Goal: Information Seeking & Learning: Learn about a topic

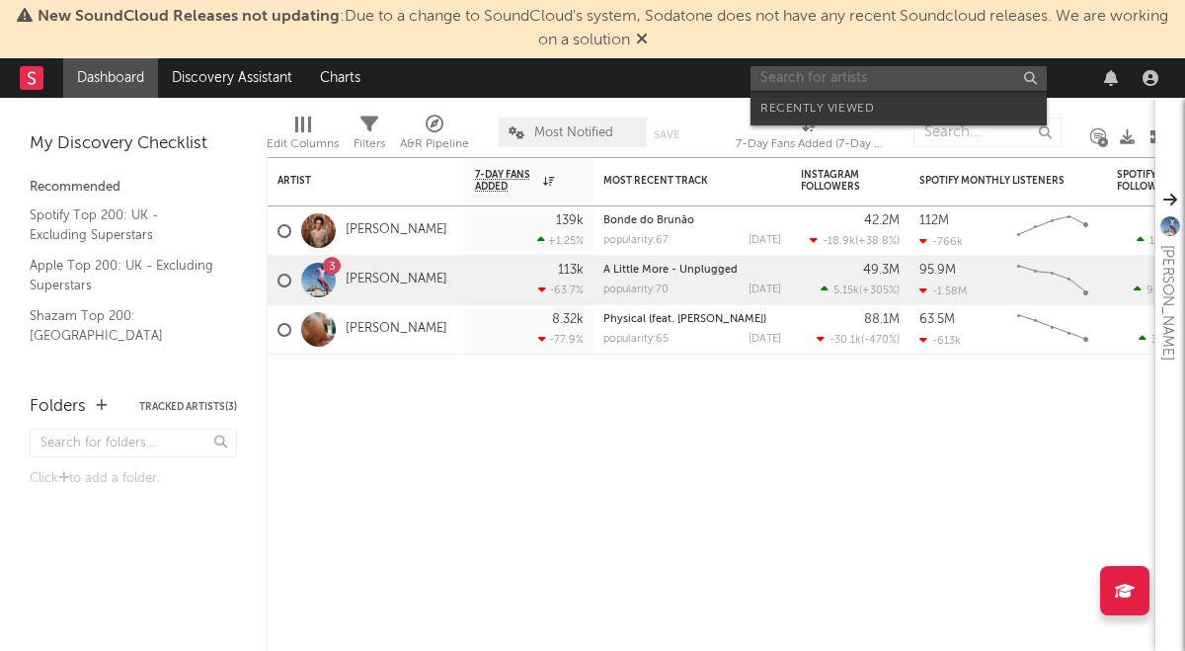
click at [961, 72] on input "text" at bounding box center [899, 78] width 296 height 25
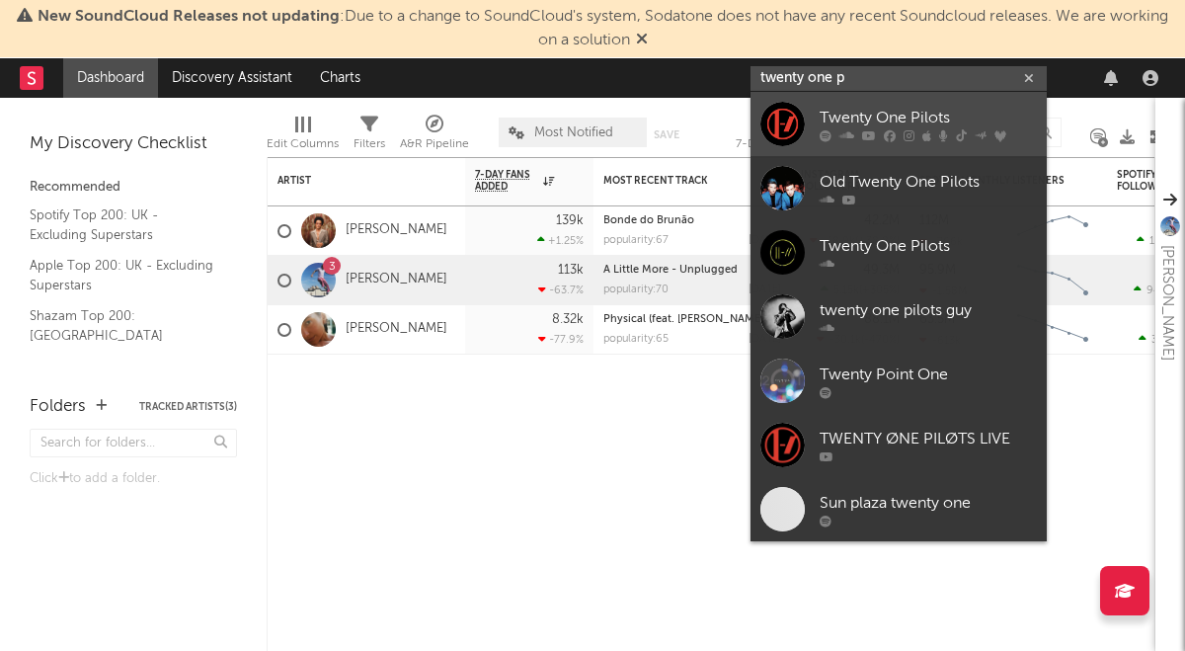
type input "twenty one p"
click at [812, 123] on link "Twenty One Pilots" at bounding box center [899, 124] width 296 height 64
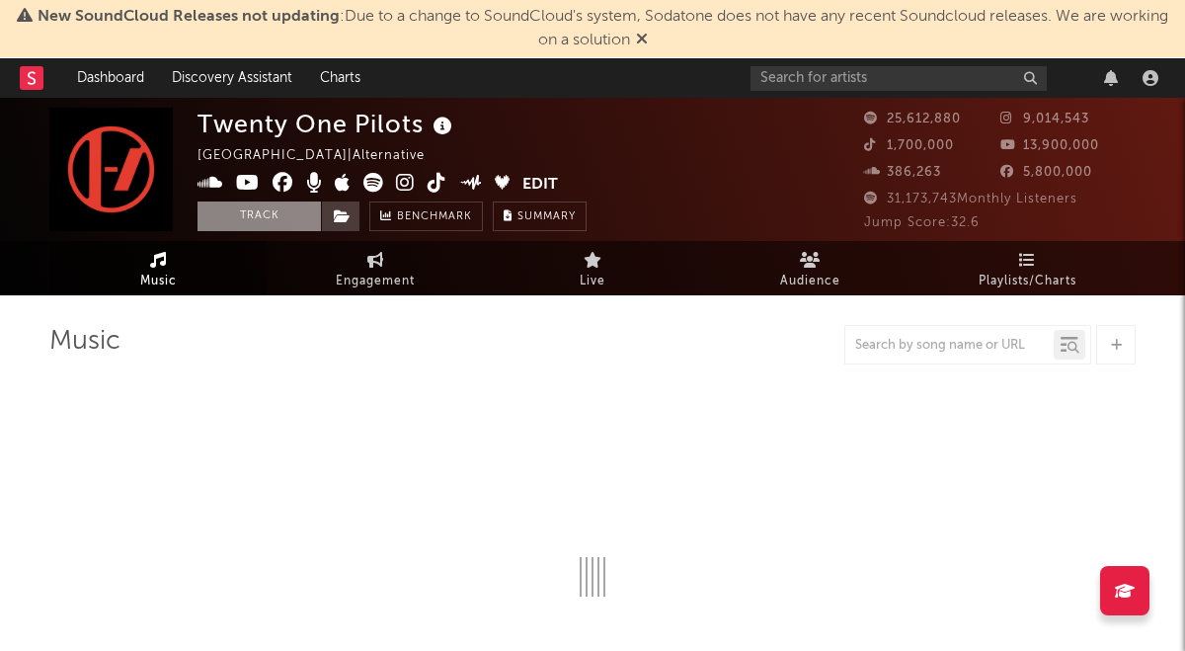
click at [292, 212] on button "Track" at bounding box center [259, 217] width 123 height 30
select select "6m"
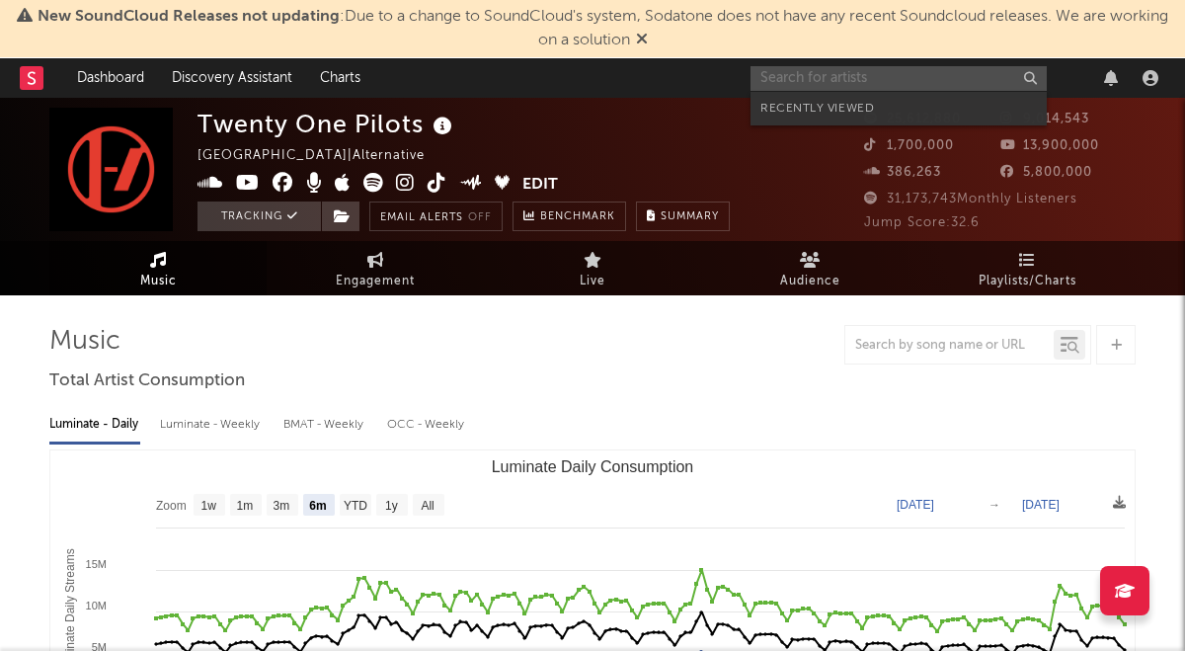
click at [789, 76] on input "text" at bounding box center [899, 78] width 296 height 25
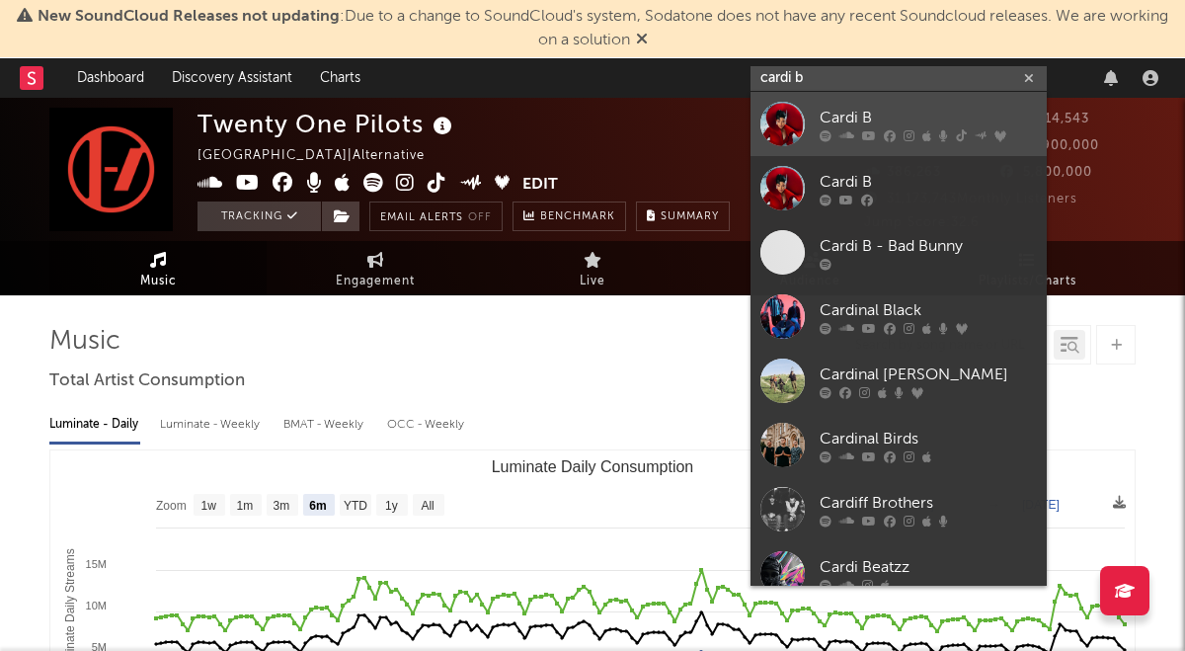
type input "cardi b"
click at [796, 129] on div at bounding box center [783, 124] width 44 height 44
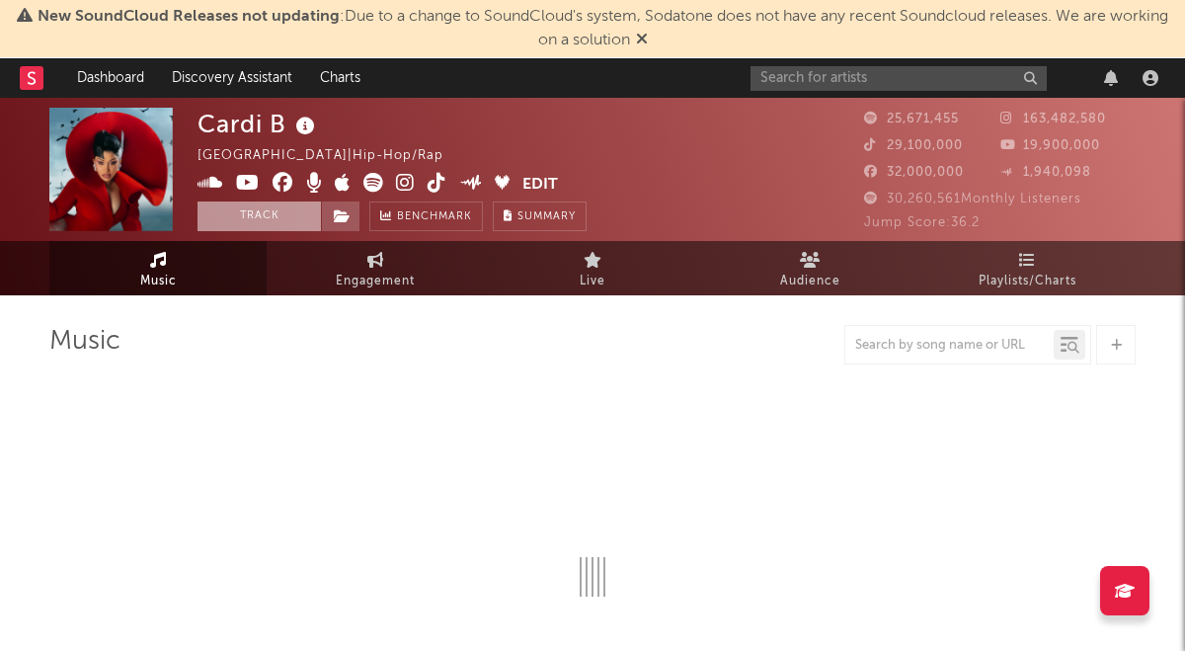
click at [268, 208] on button "Track" at bounding box center [259, 217] width 123 height 30
select select "6m"
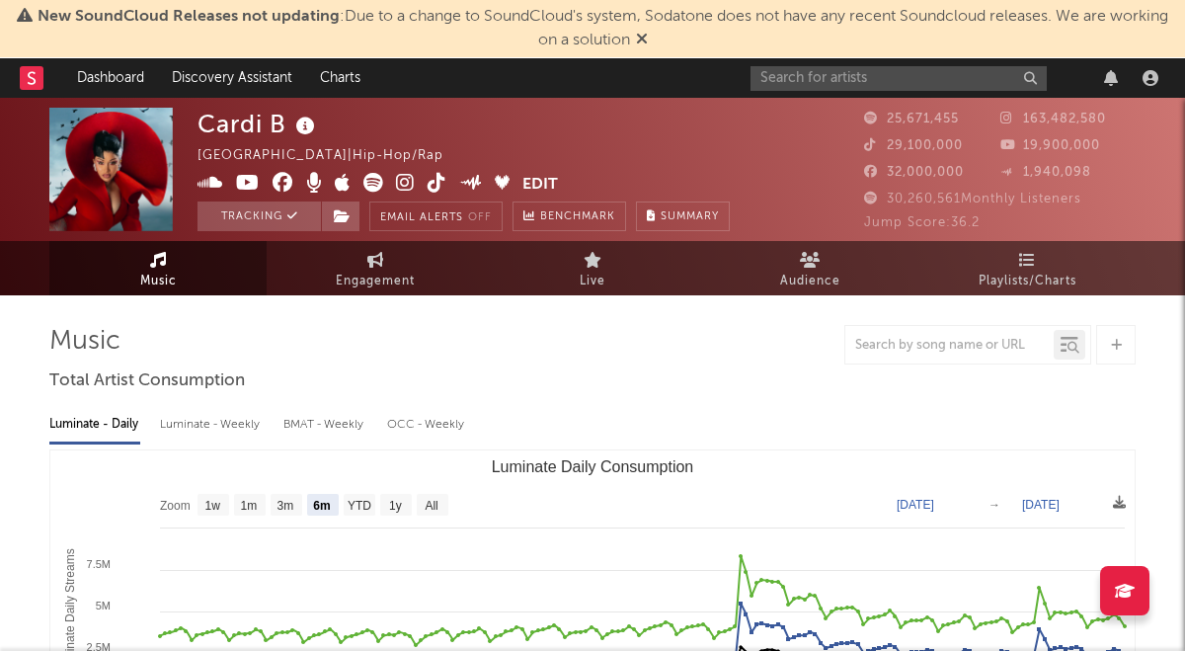
click at [41, 77] on rect at bounding box center [32, 78] width 24 height 24
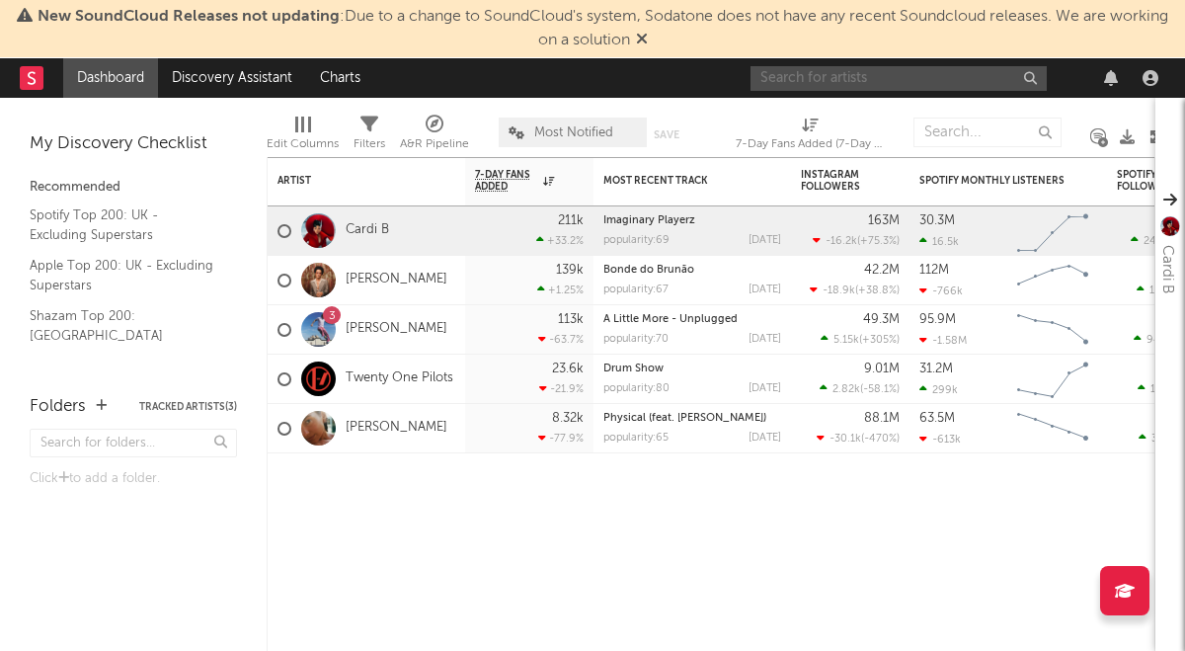
click at [882, 77] on input "text" at bounding box center [899, 78] width 296 height 25
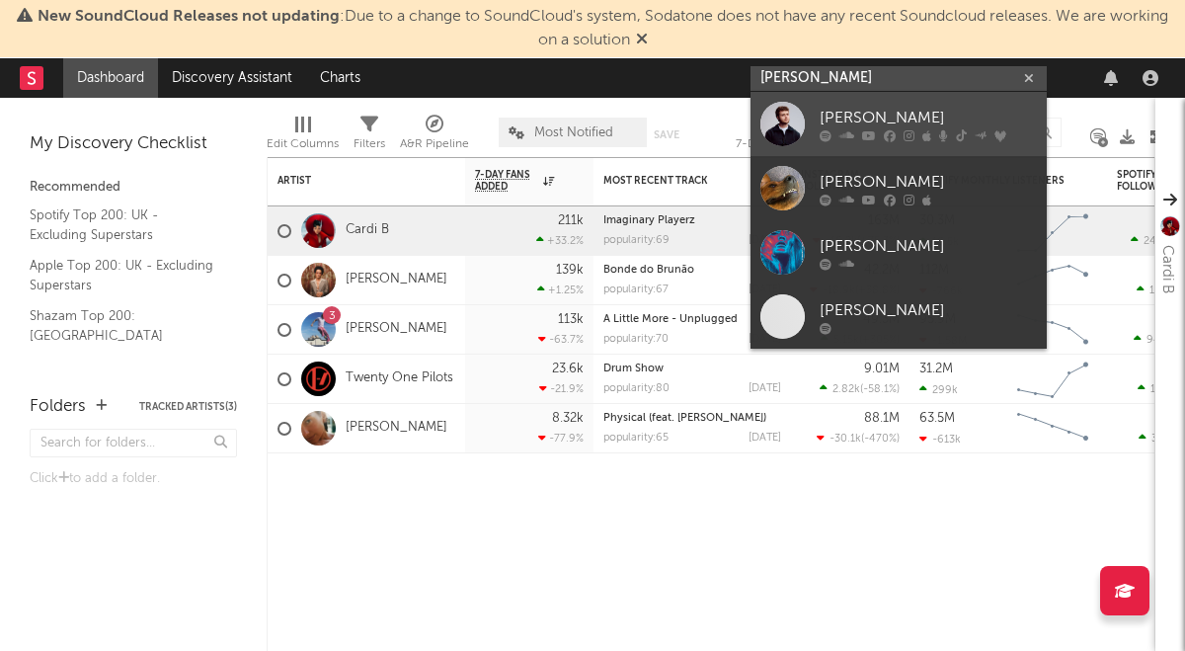
type input "alex warren"
click at [838, 112] on div "Alex Warren" at bounding box center [928, 118] width 217 height 24
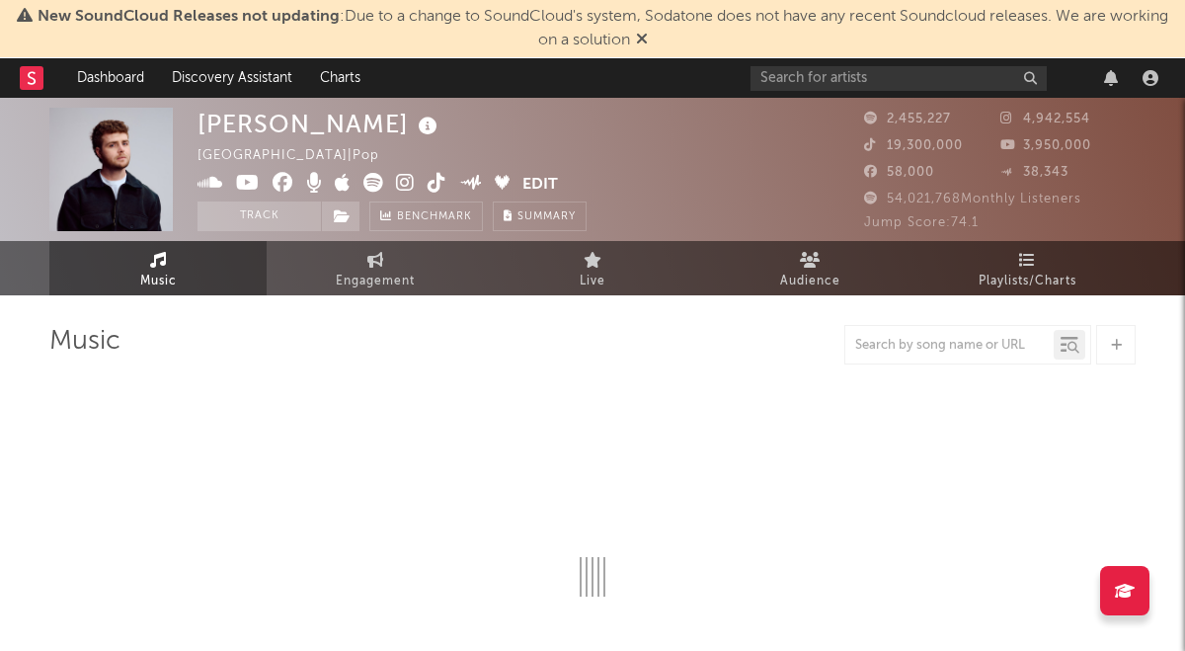
select select "6m"
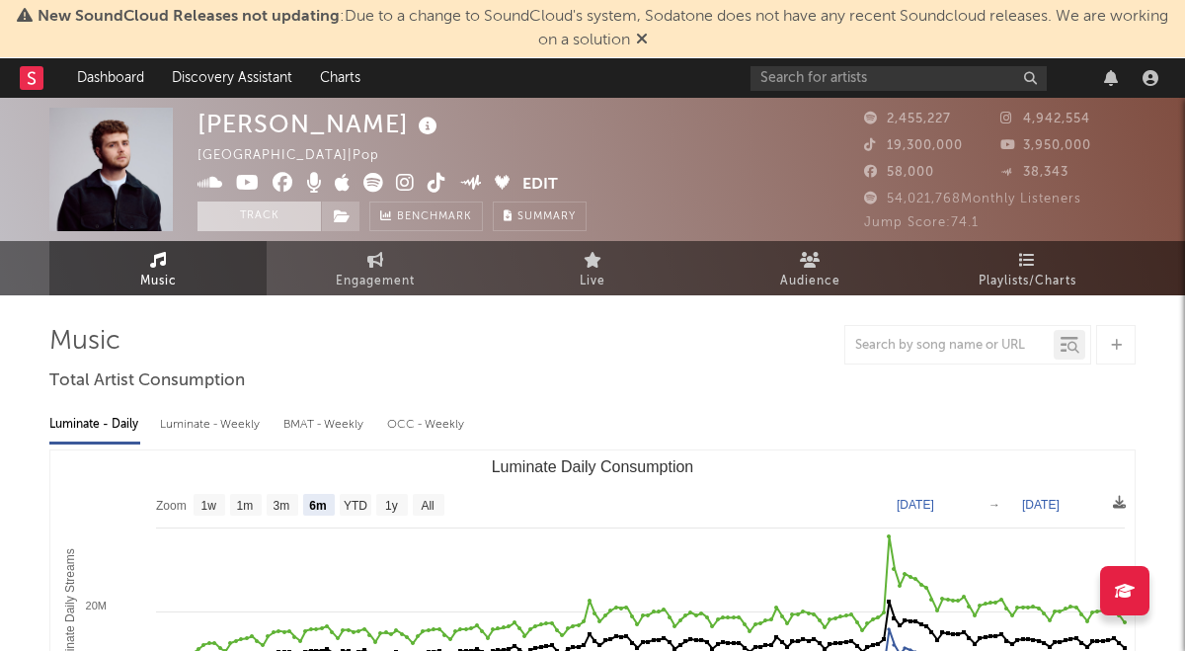
click at [270, 222] on button "Track" at bounding box center [259, 217] width 123 height 30
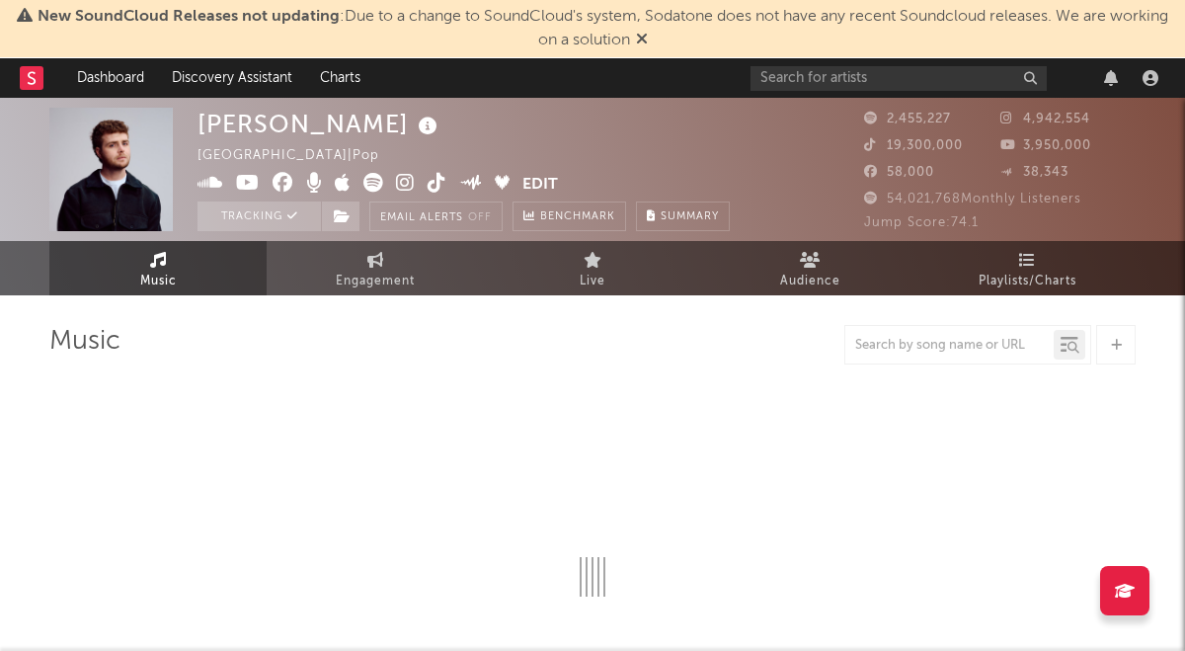
select select "6m"
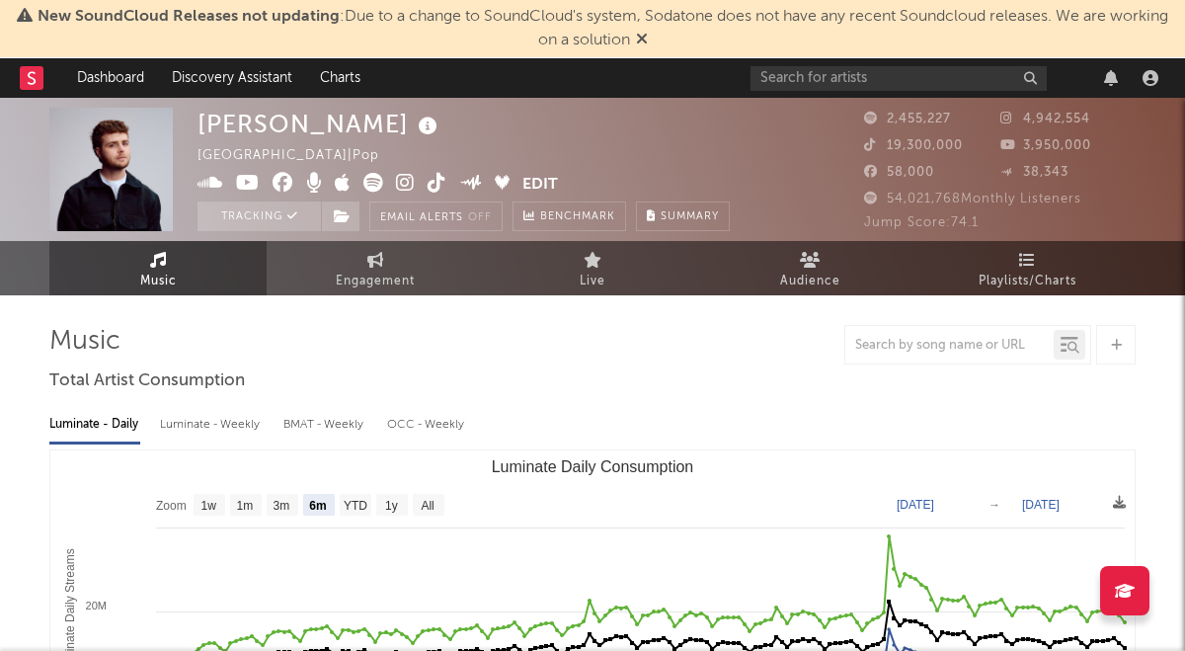
click at [13, 74] on nav "Dashboard Discovery Assistant Charts" at bounding box center [592, 78] width 1185 height 40
click at [28, 77] on rect at bounding box center [32, 78] width 24 height 24
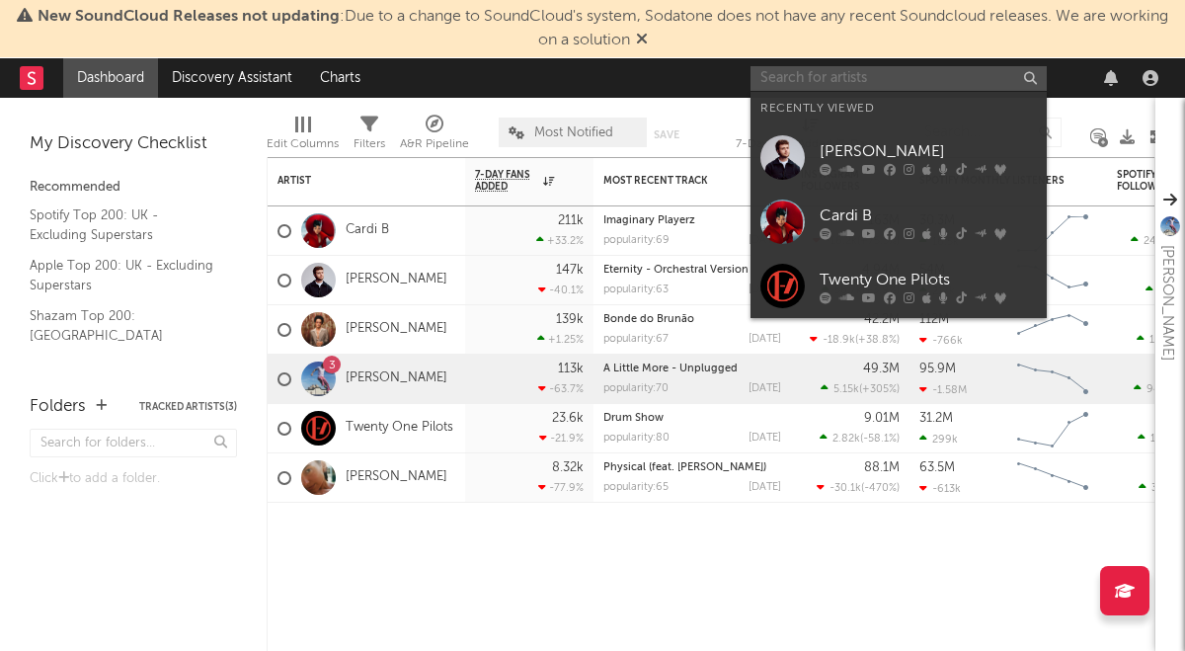
click at [911, 81] on input "text" at bounding box center [899, 78] width 296 height 25
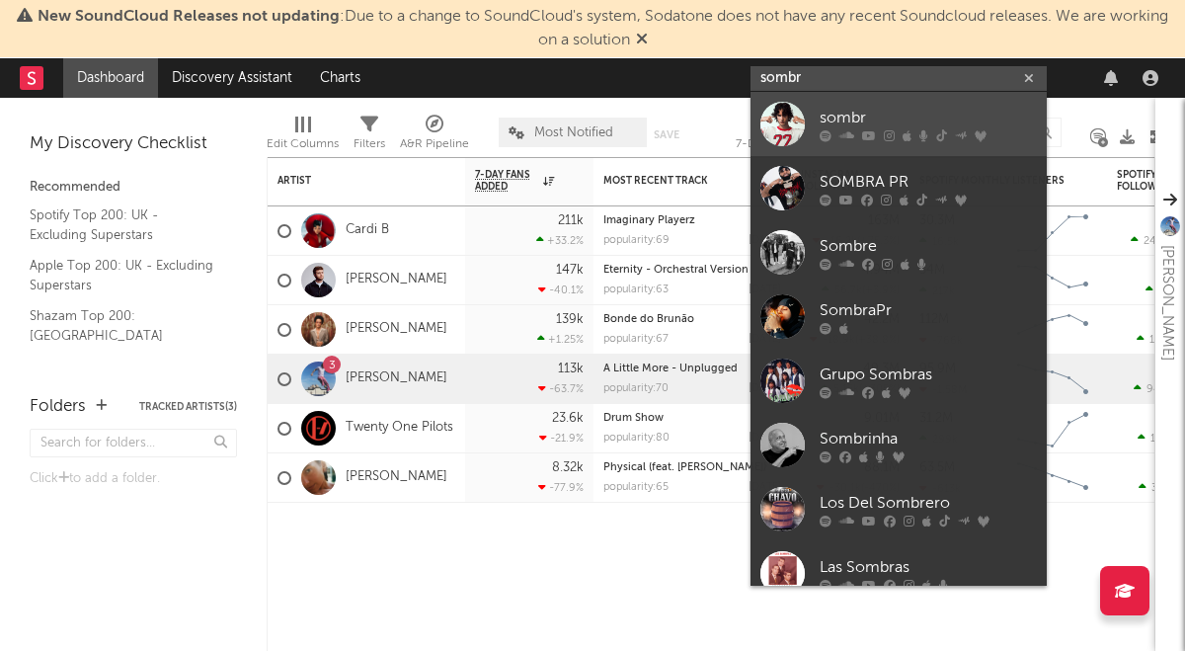
type input "sombr"
click at [890, 121] on div "sombr" at bounding box center [928, 118] width 217 height 24
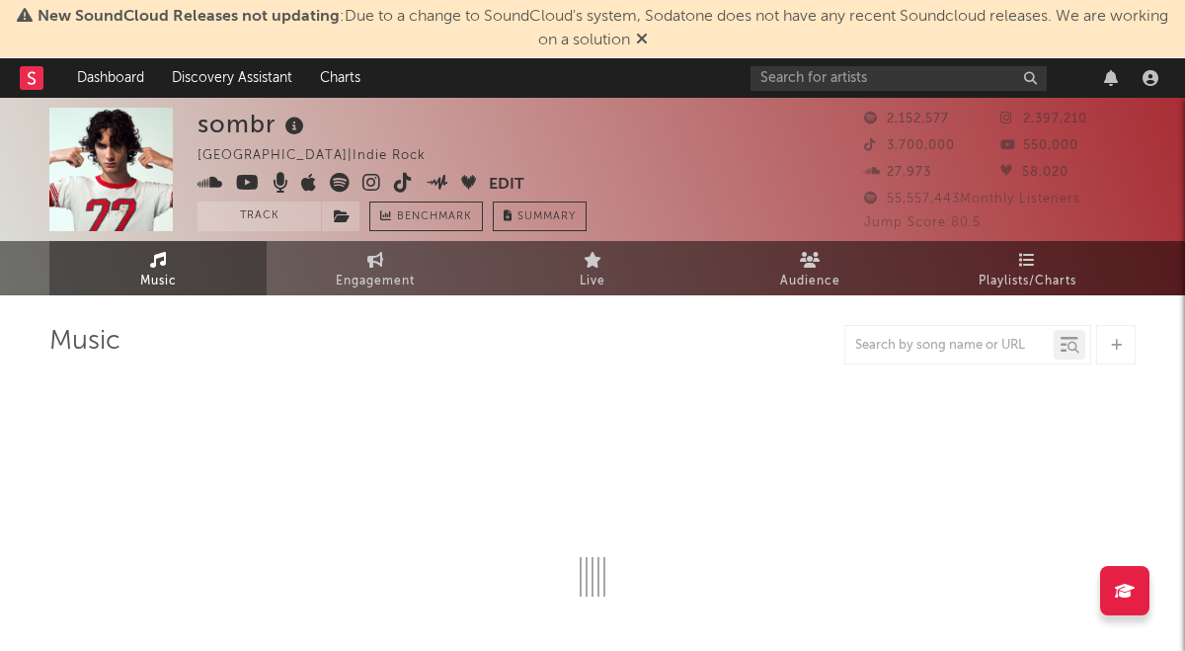
select select "6m"
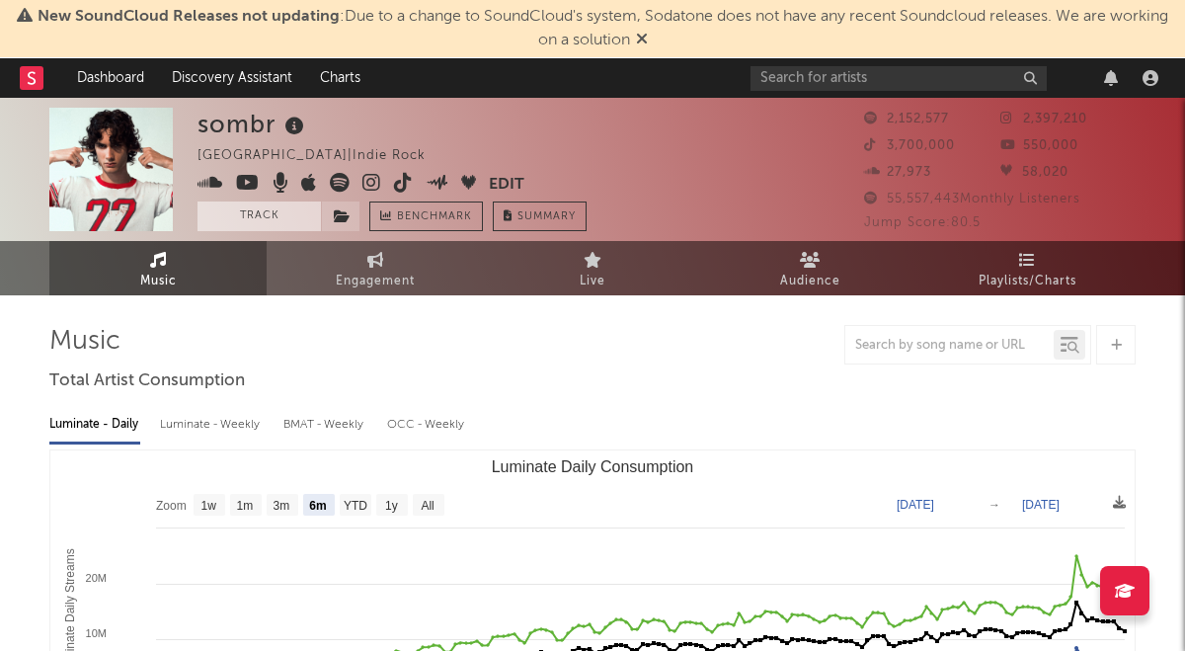
click at [284, 210] on button "Track" at bounding box center [259, 217] width 123 height 30
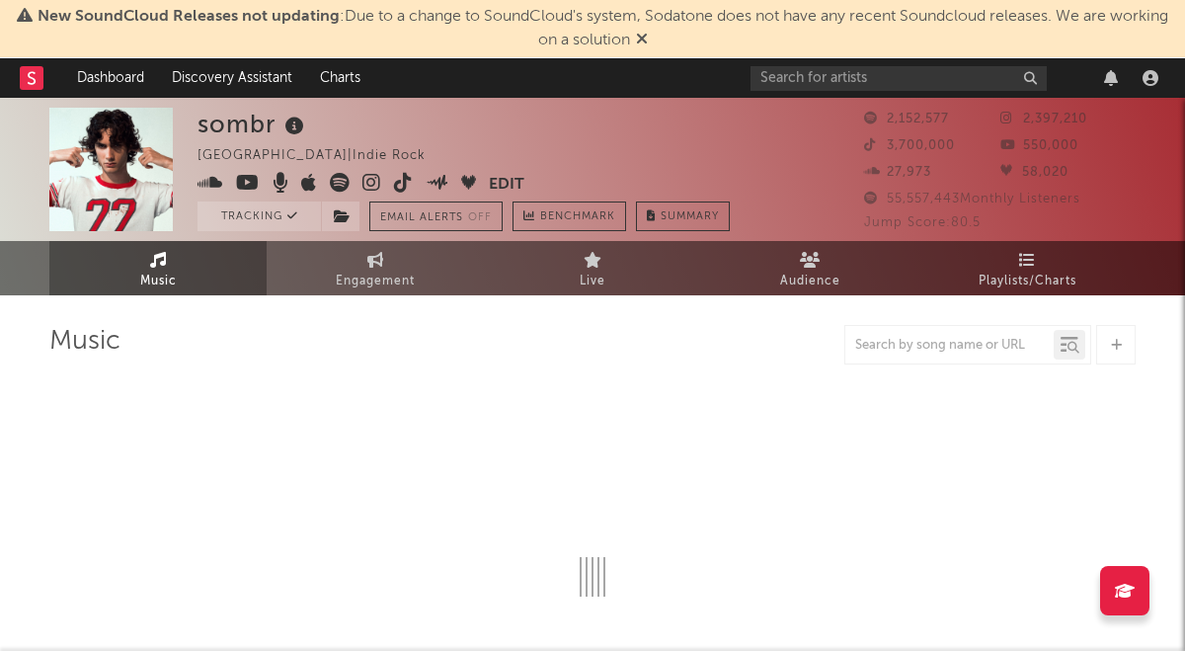
select select "6m"
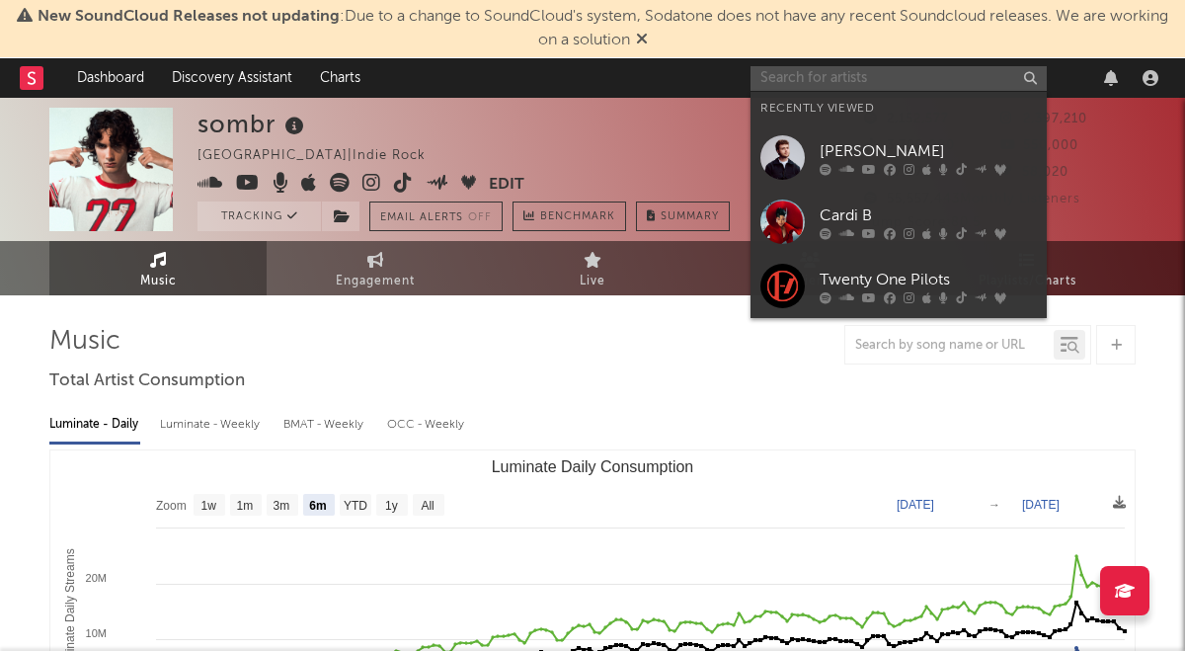
click at [808, 74] on input "text" at bounding box center [899, 78] width 296 height 25
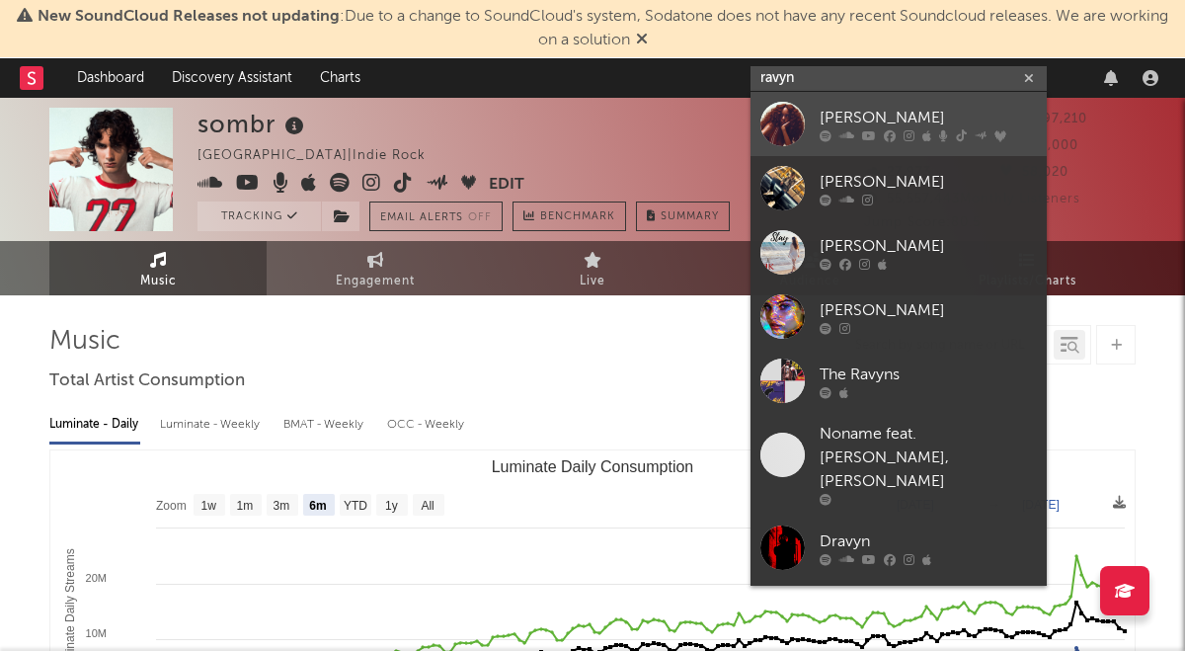
type input "ravyn"
click at [796, 108] on div at bounding box center [783, 124] width 44 height 44
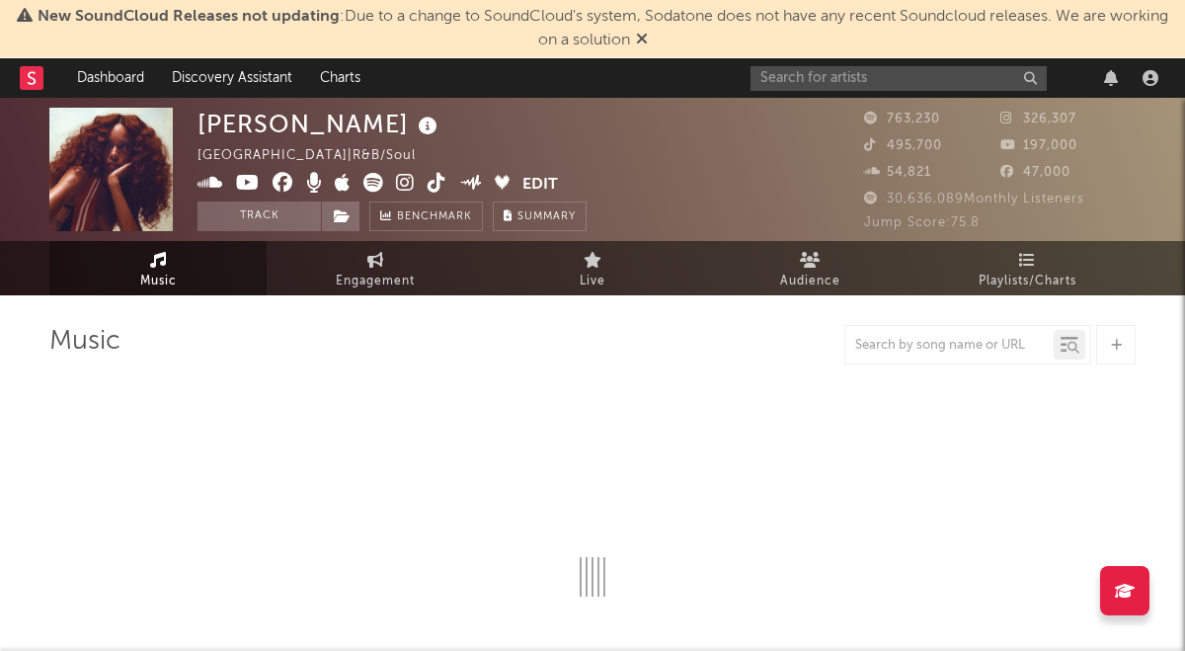
select select "6m"
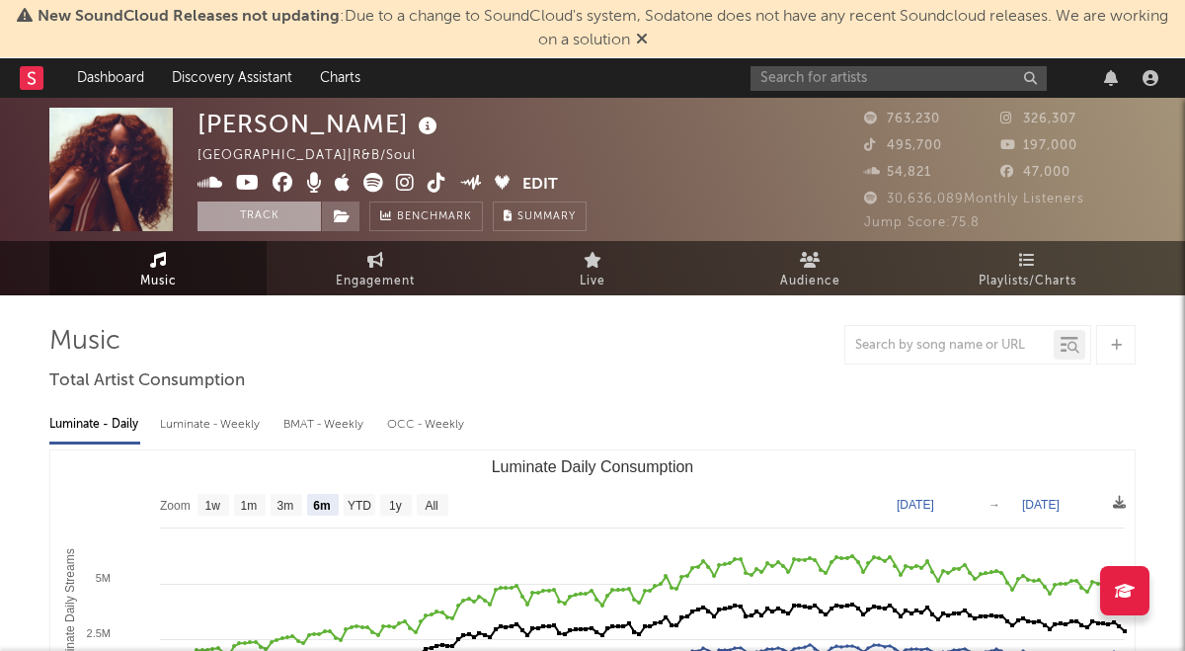
click at [267, 220] on button "Track" at bounding box center [259, 217] width 123 height 30
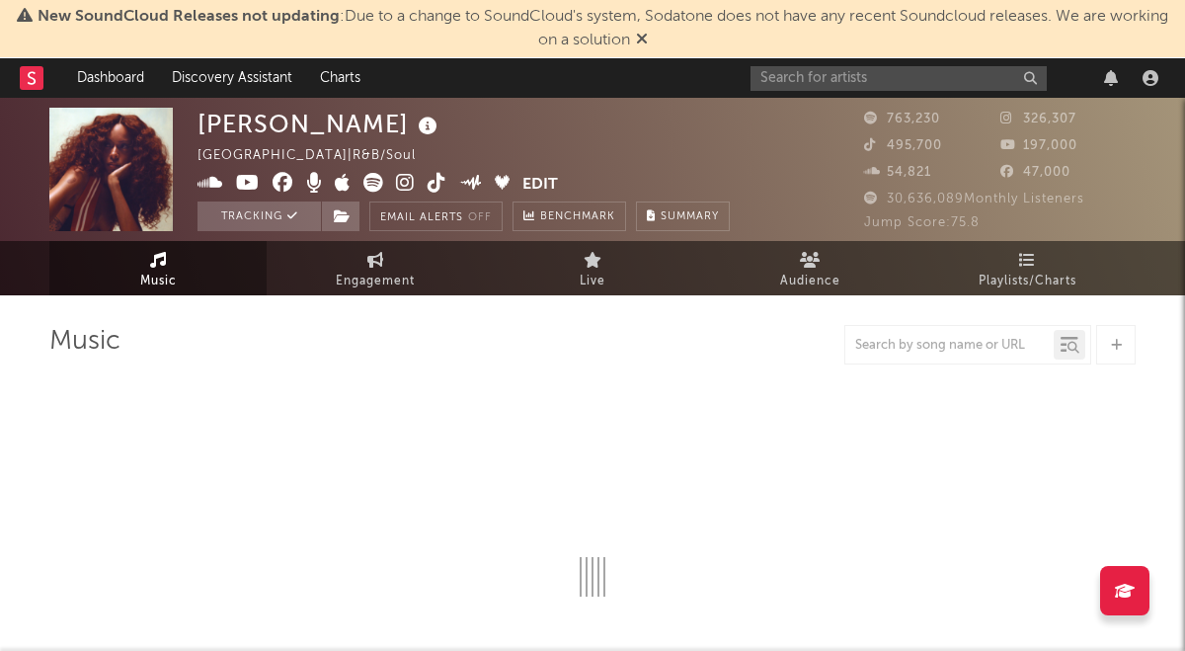
select select "6m"
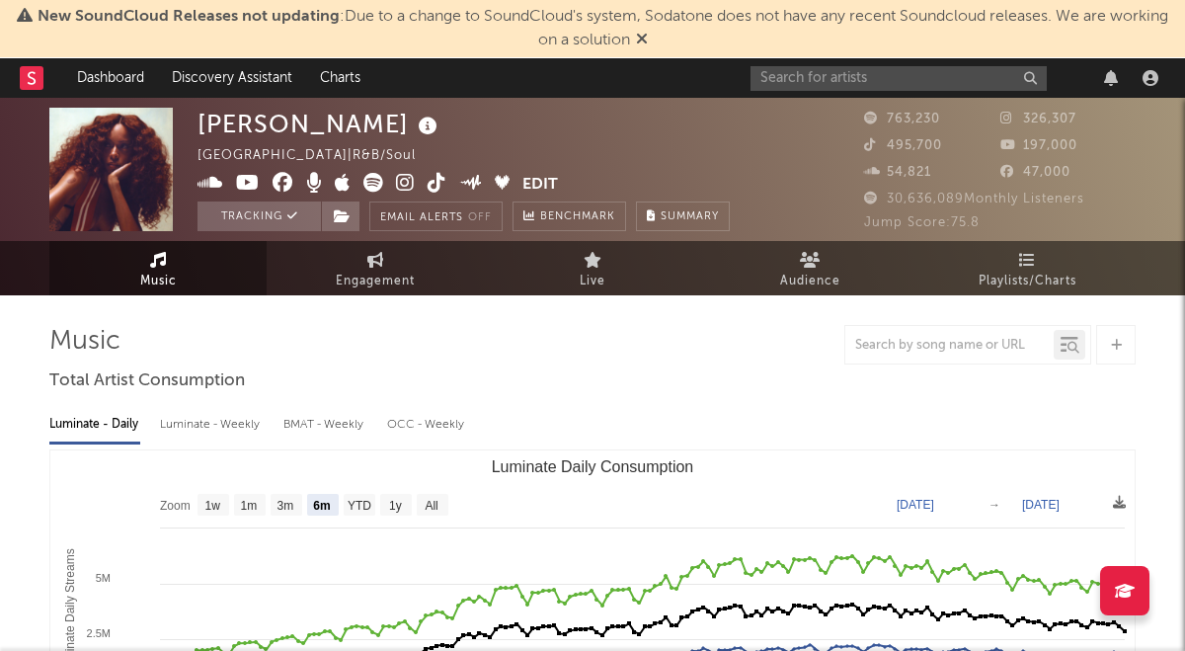
click at [795, 93] on div at bounding box center [958, 78] width 415 height 40
click at [795, 85] on input "text" at bounding box center [899, 78] width 296 height 25
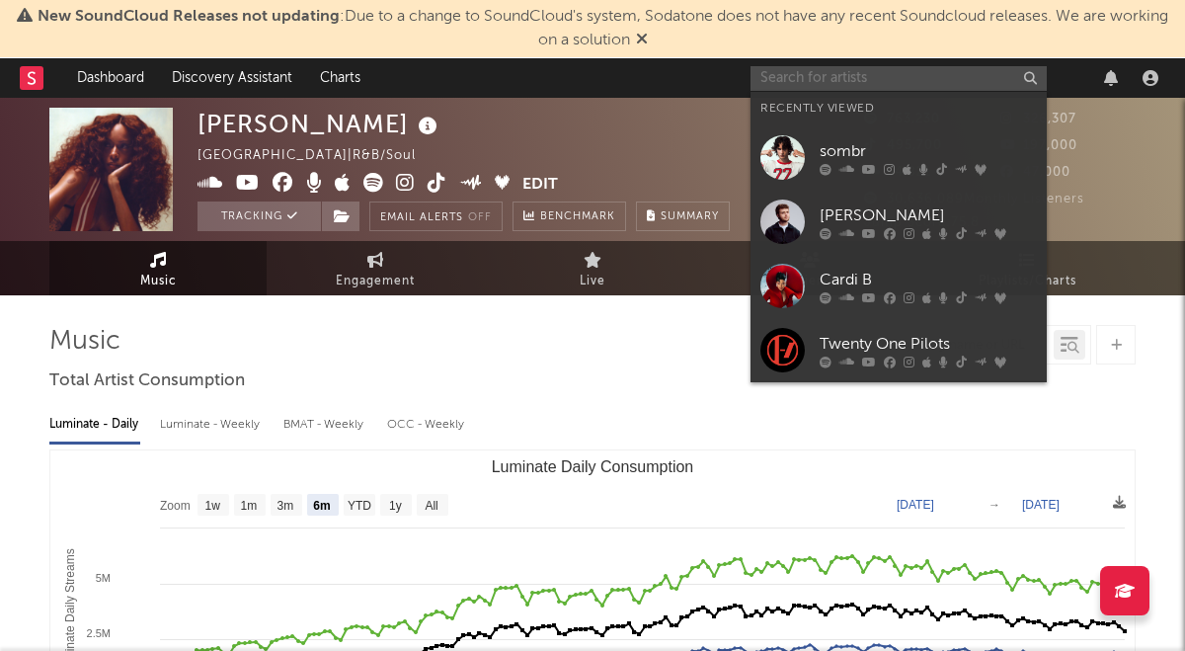
paste input "KEHLANI"
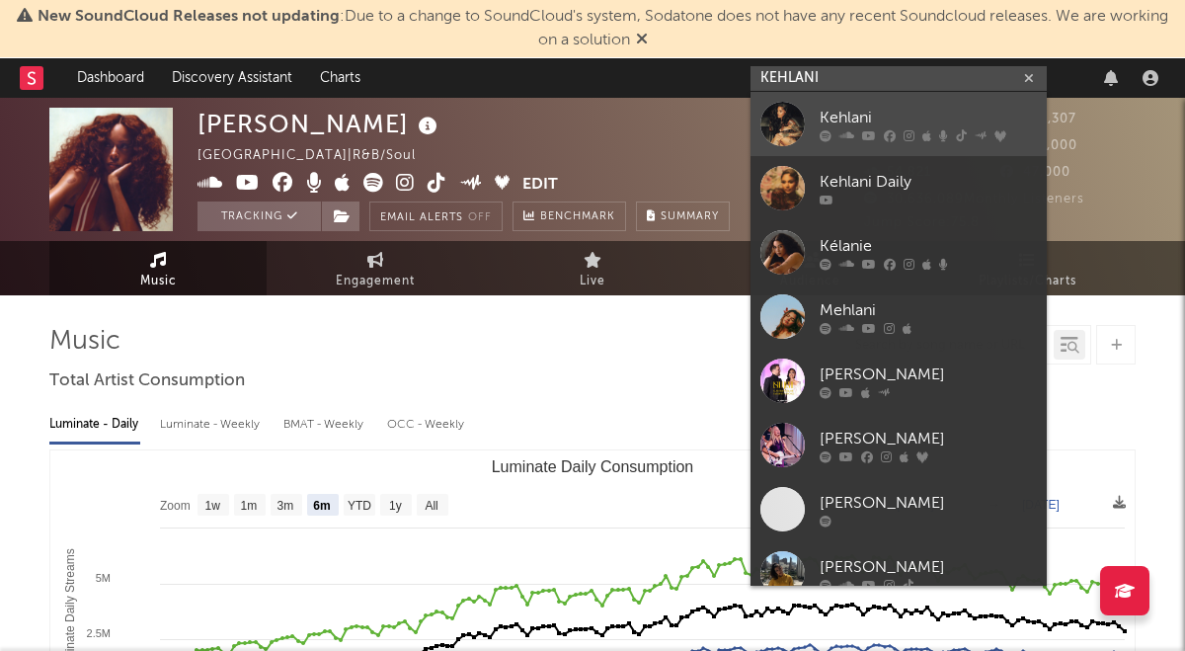
type input "KEHLANI"
click at [841, 105] on link "Kehlani" at bounding box center [899, 124] width 296 height 64
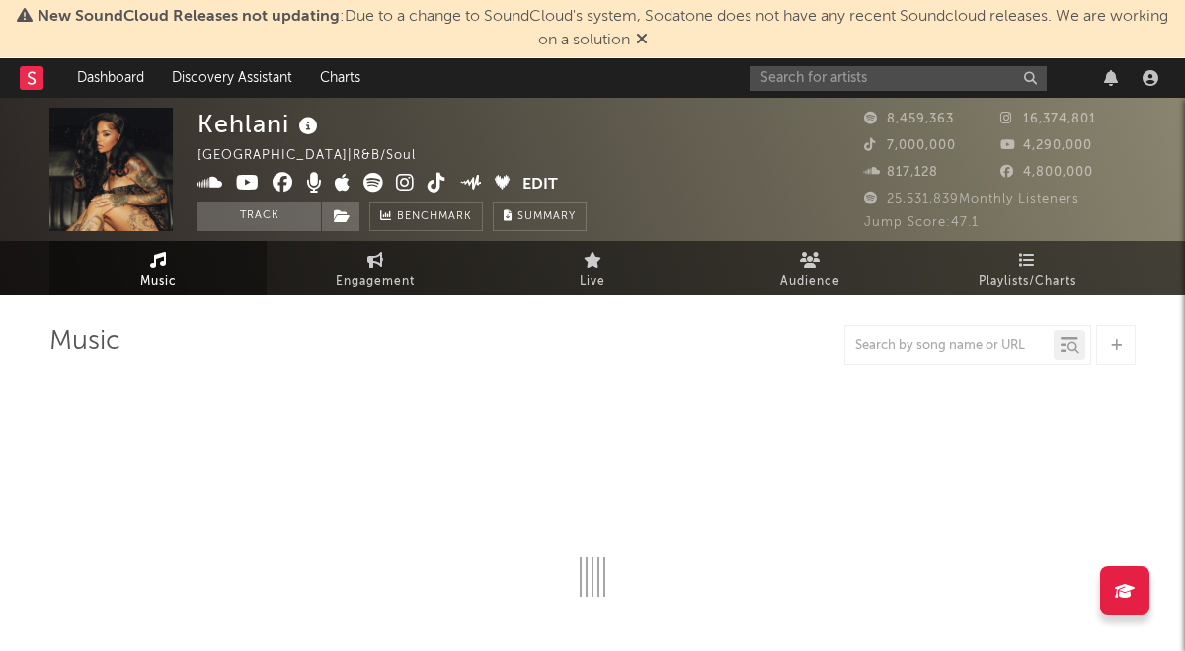
select select "6m"
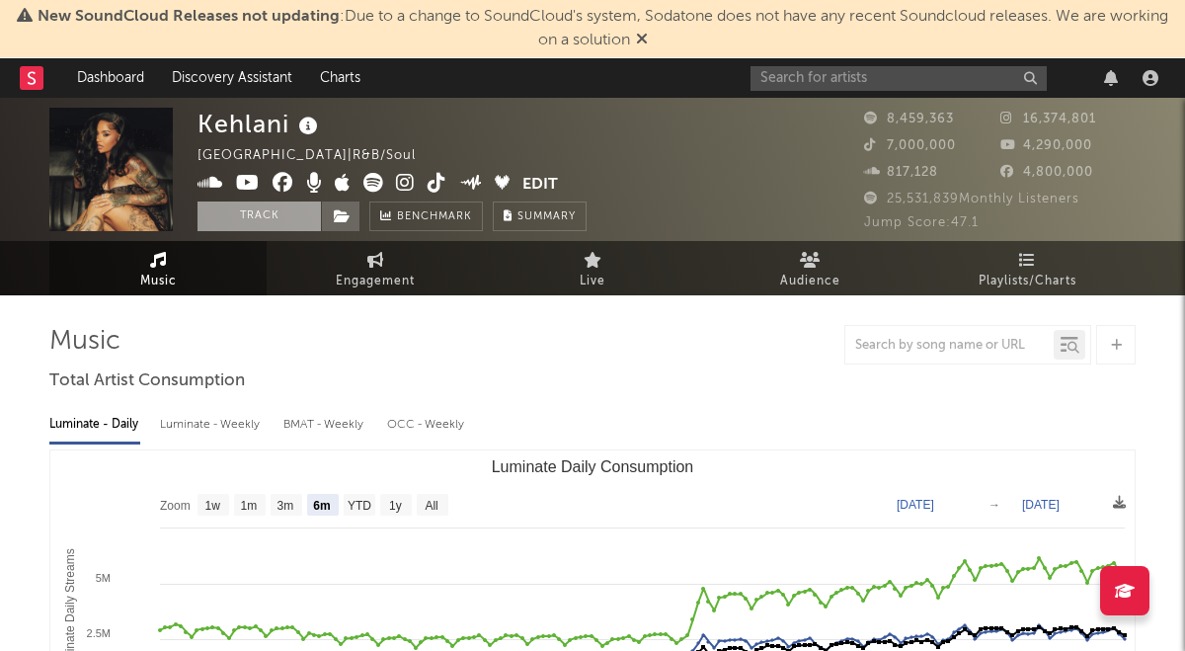
click at [235, 225] on button "Track" at bounding box center [259, 217] width 123 height 30
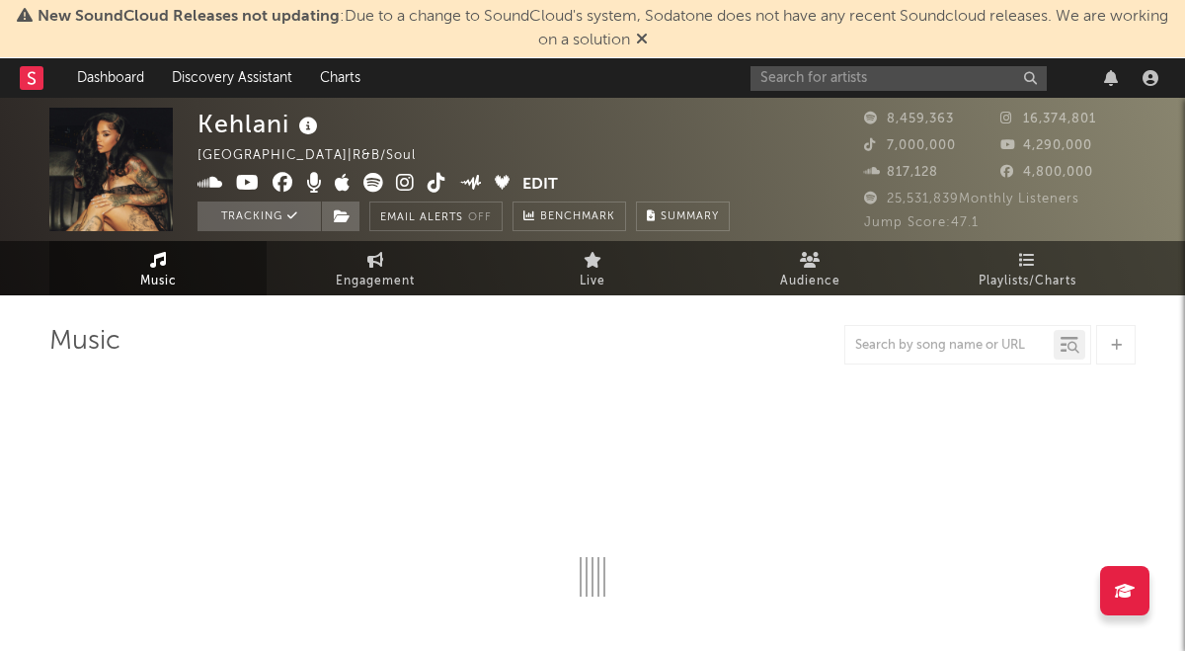
select select "6m"
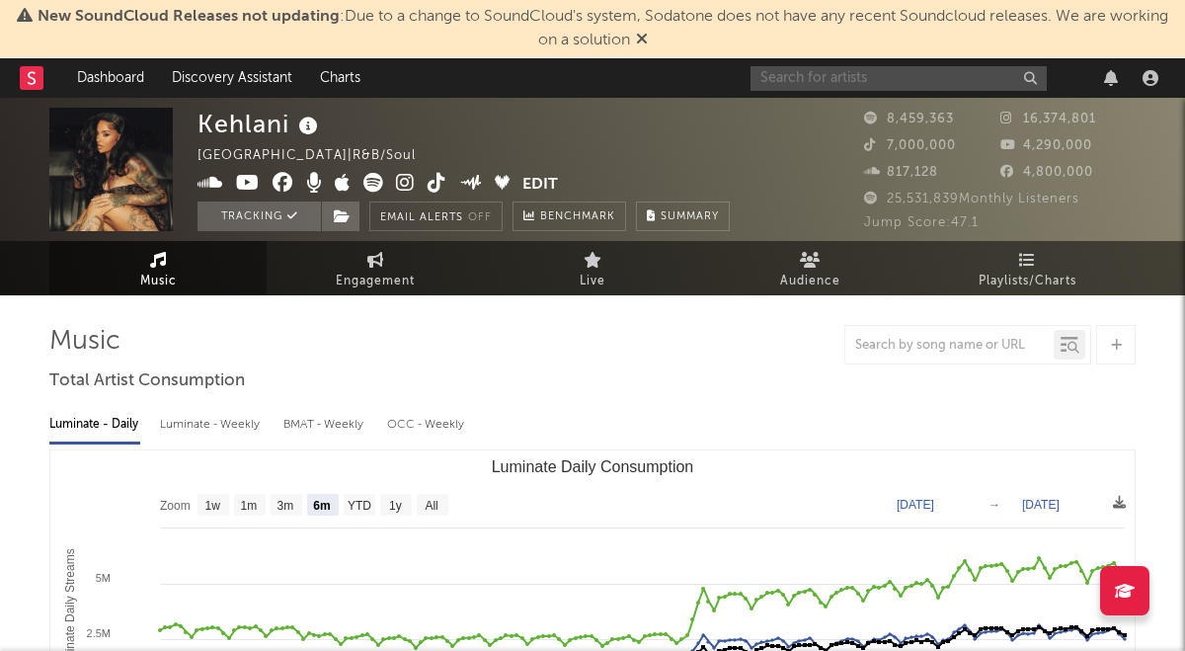
click at [818, 81] on input "text" at bounding box center [899, 78] width 296 height 25
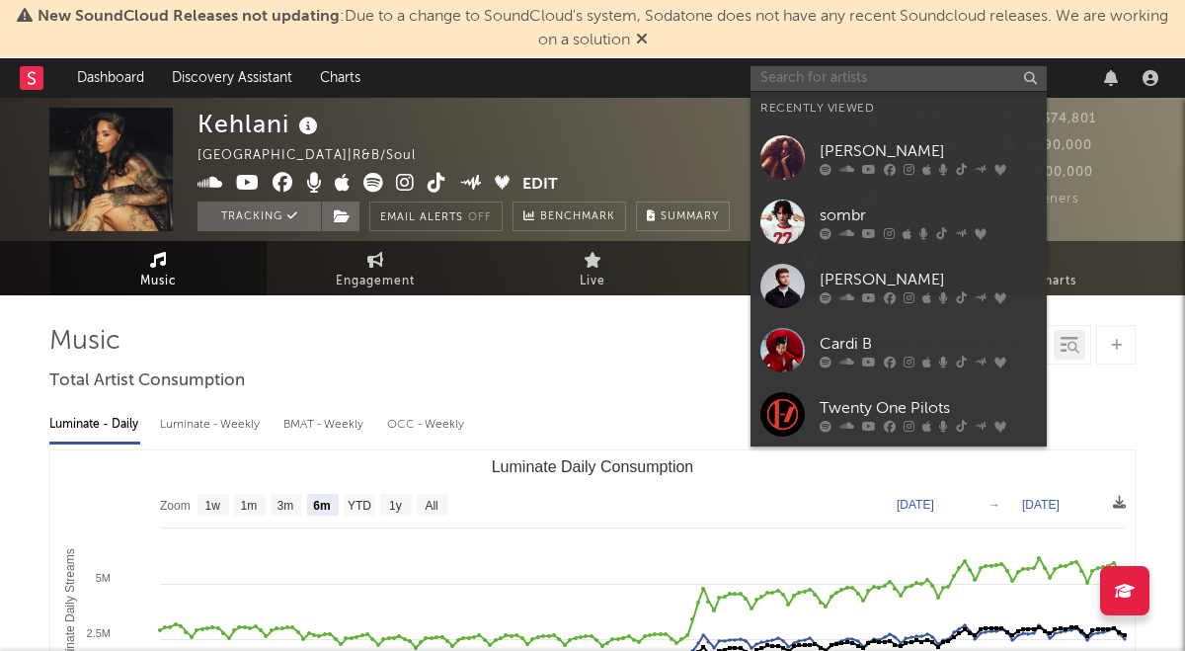
paste input "THE MARIAS"
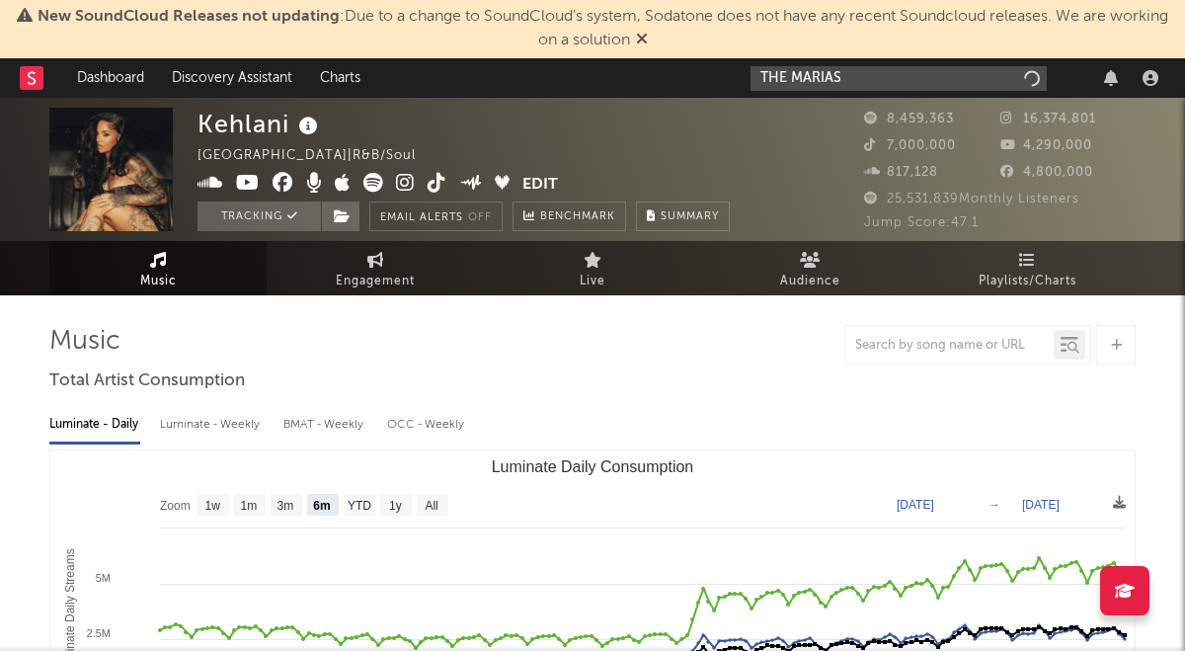
type input "THE MARIAS"
click at [864, 80] on input "THE MARIAS" at bounding box center [899, 78] width 296 height 25
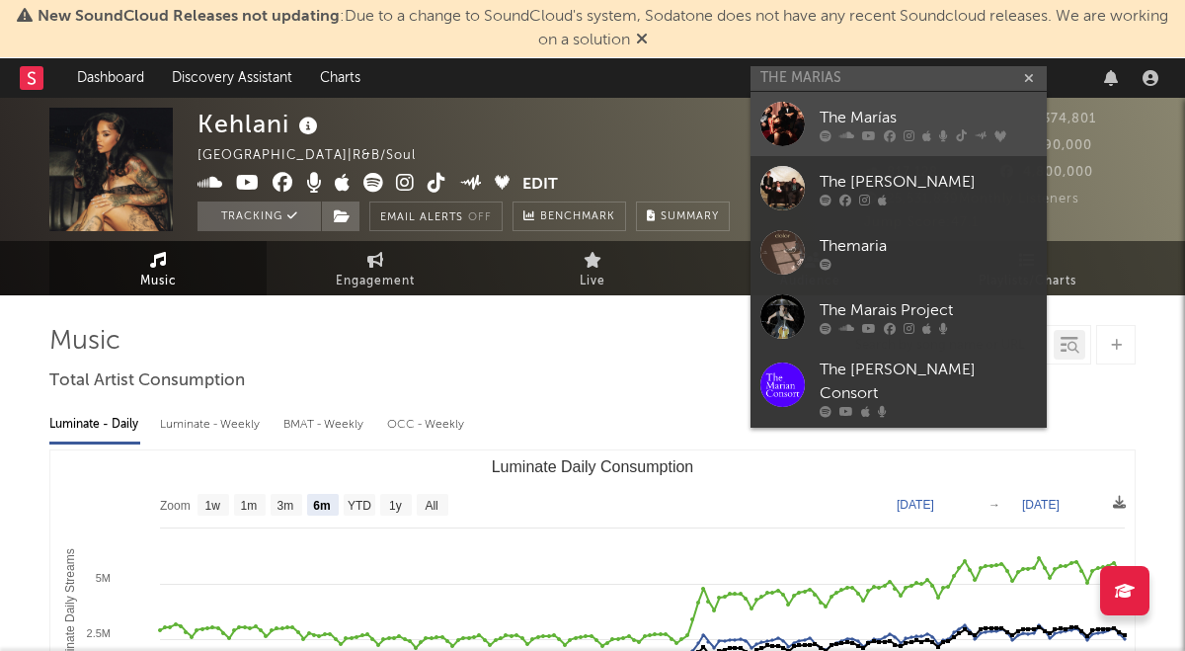
click at [772, 124] on div at bounding box center [783, 124] width 44 height 44
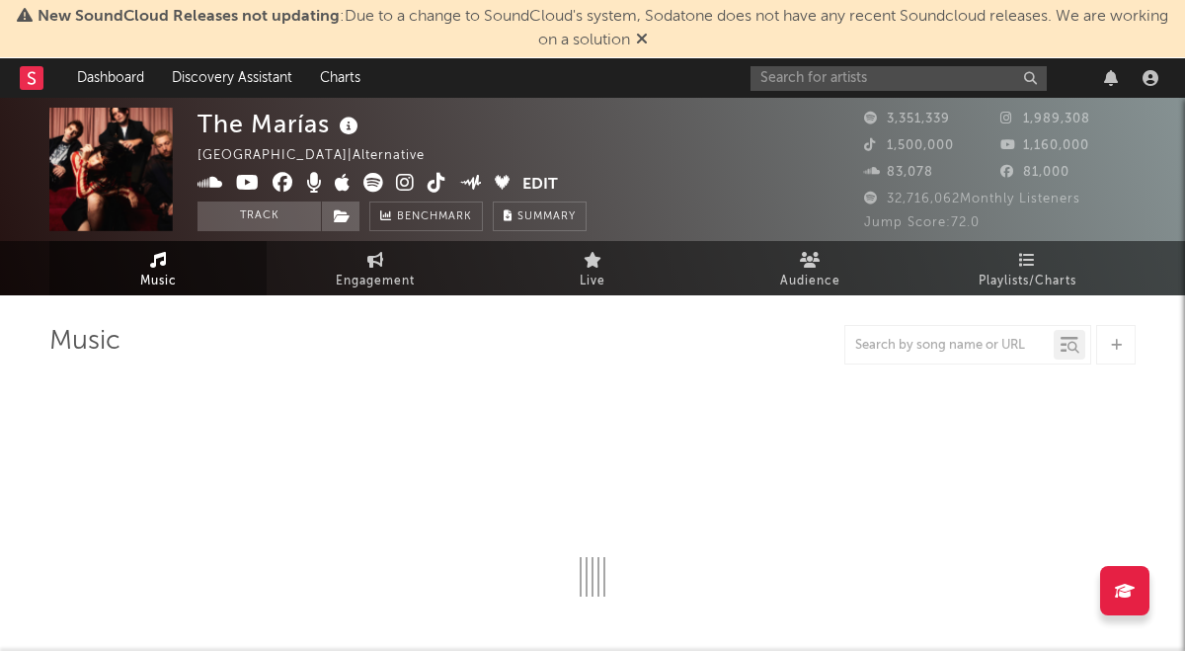
select select "6m"
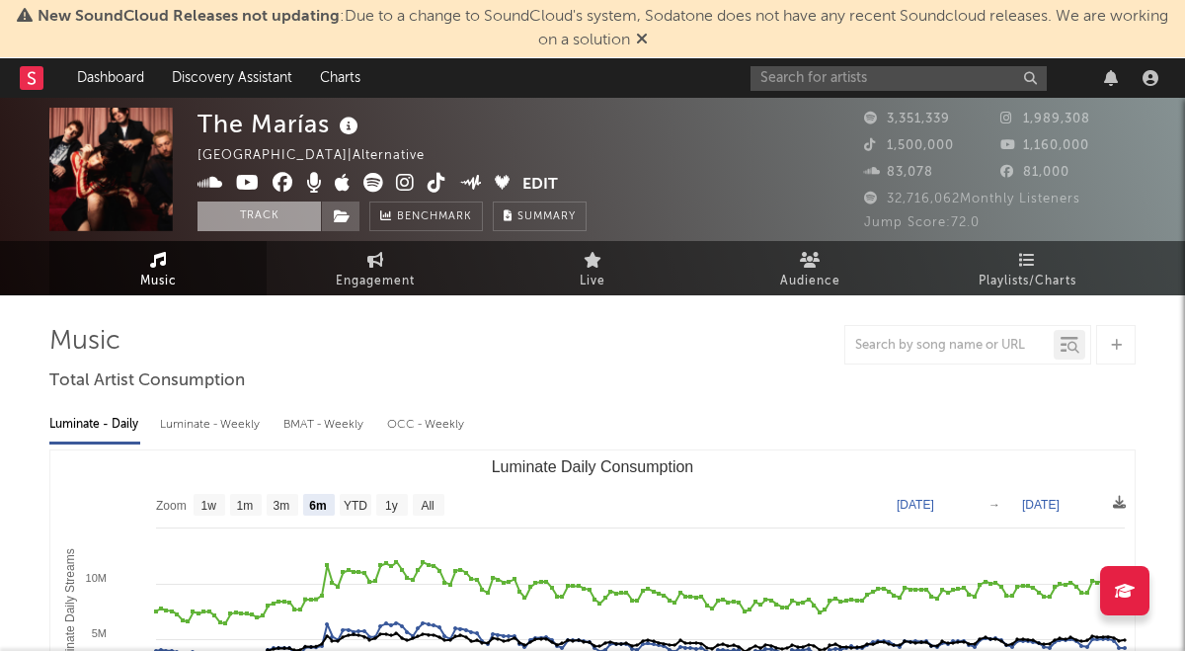
click at [280, 212] on button "Track" at bounding box center [259, 217] width 123 height 30
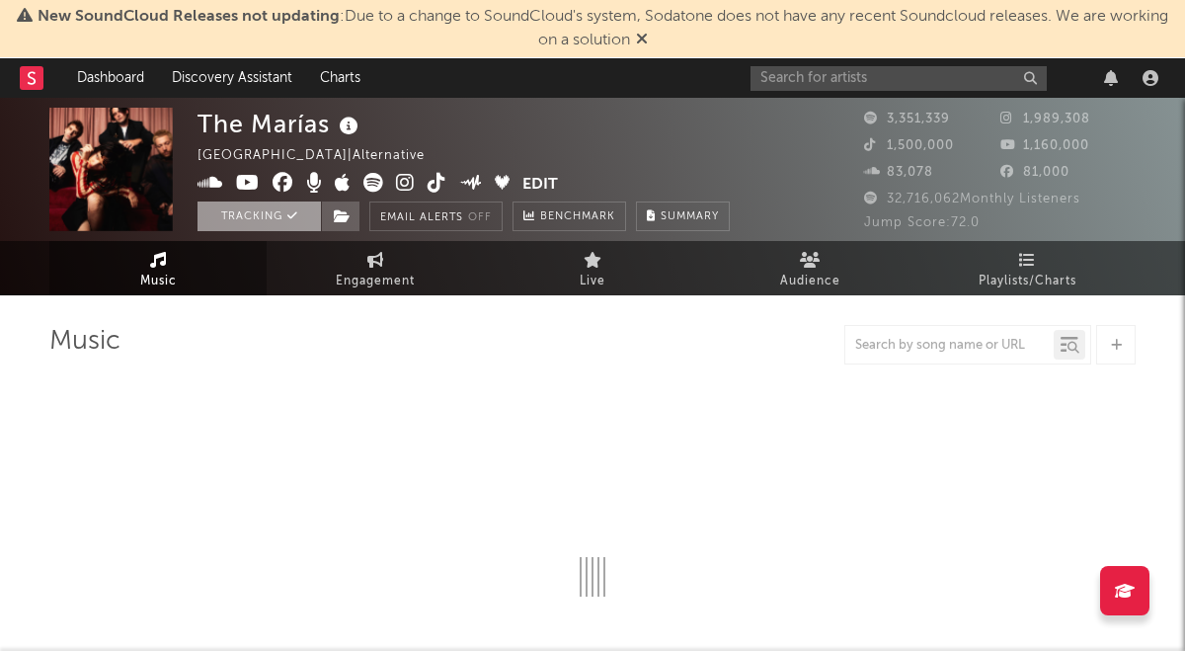
select select "6m"
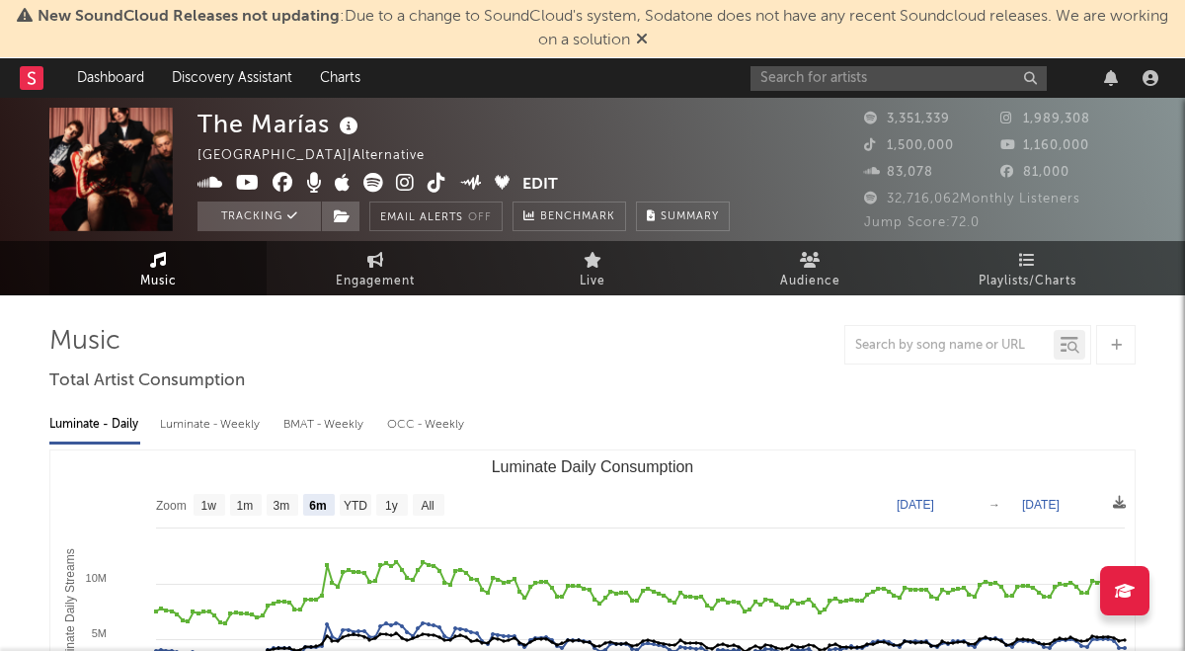
click at [17, 82] on nav "Dashboard Discovery Assistant Charts" at bounding box center [592, 78] width 1185 height 40
click at [27, 76] on rect at bounding box center [32, 78] width 24 height 24
